Goal: Communication & Community: Ask a question

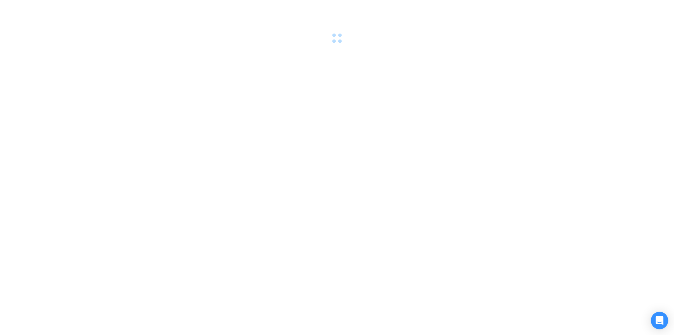
click at [663, 322] on icon "Open Intercom Messenger" at bounding box center [660, 320] width 9 height 9
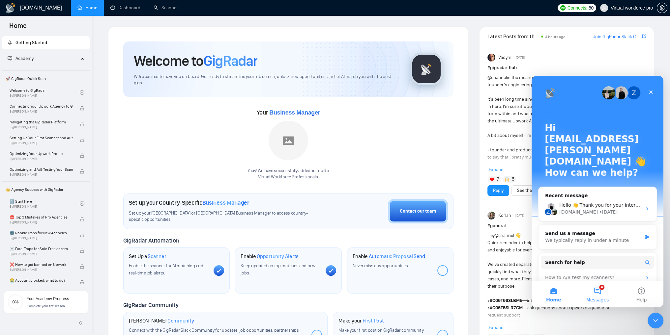
click at [591, 298] on span "Messages" at bounding box center [597, 300] width 23 height 5
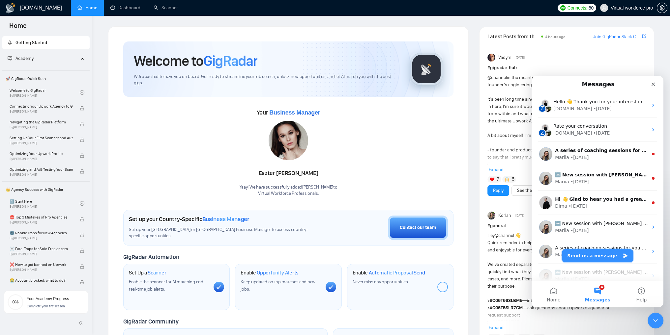
click at [600, 251] on button "Send us a message" at bounding box center [597, 255] width 71 height 13
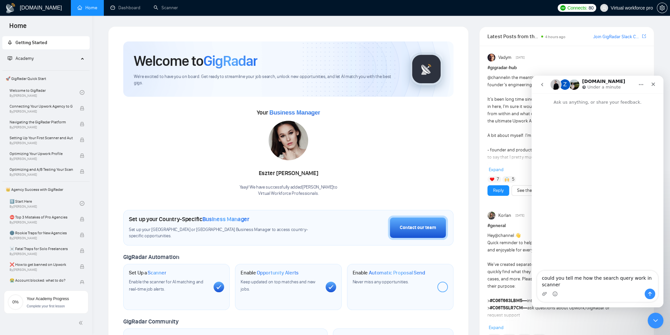
type textarea "could you tell me how the search query work in scanner?"
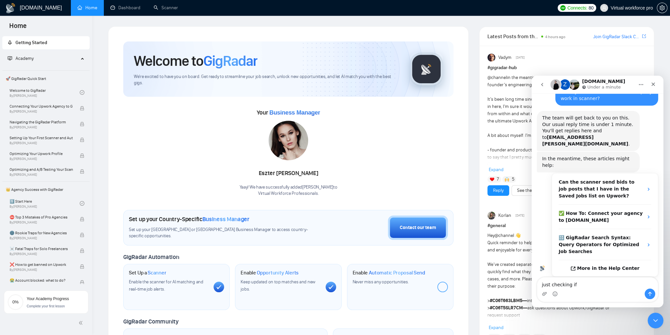
scroll to position [34, 0]
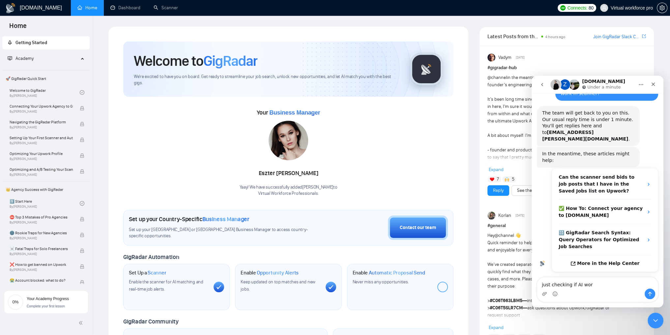
type textarea "just checking if AI work"
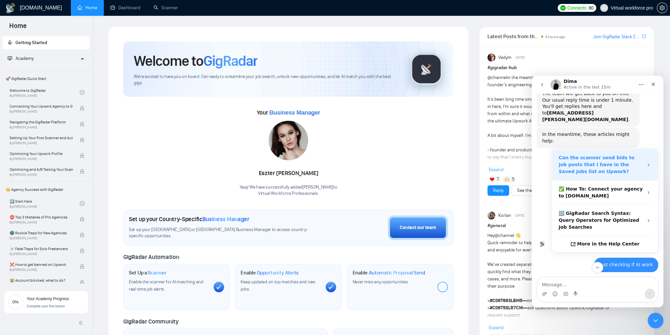
scroll to position [101, 0]
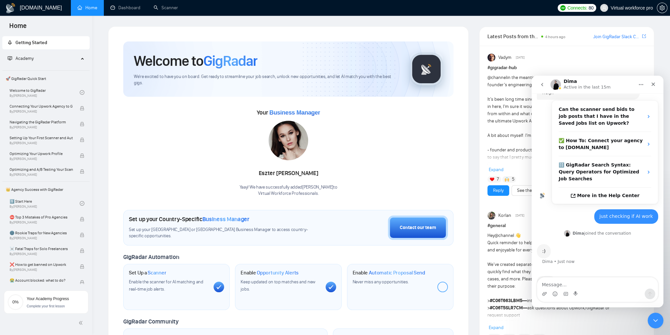
click at [594, 273] on div "Typing" at bounding box center [596, 285] width 121 height 25
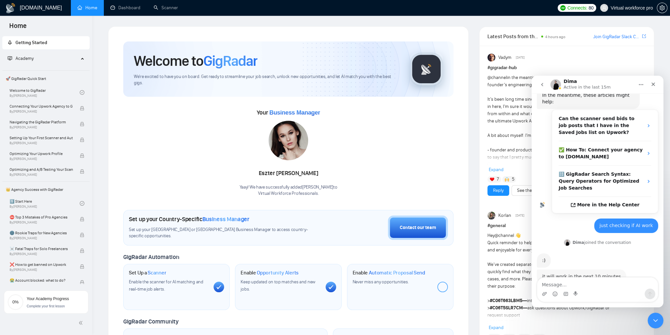
scroll to position [91, 0]
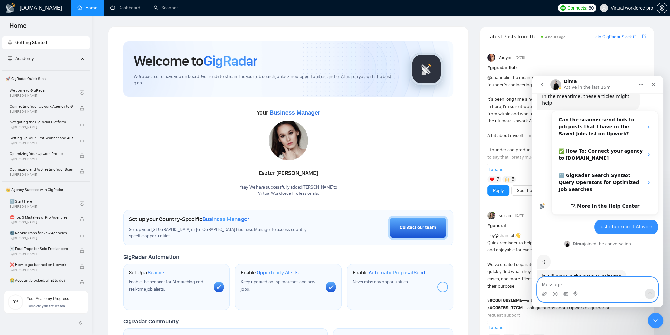
click at [578, 283] on textarea "Message…" at bounding box center [597, 283] width 121 height 11
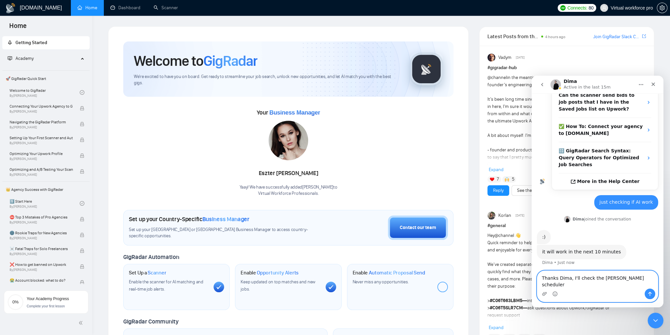
scroll to position [117, 0]
type textarea "Thanks Dima, I'll check the [PERSON_NAME] scheduler 🙏"
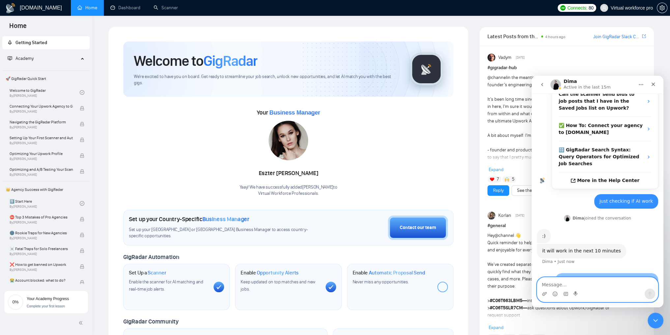
scroll to position [136, 0]
